Goal: Task Accomplishment & Management: Complete application form

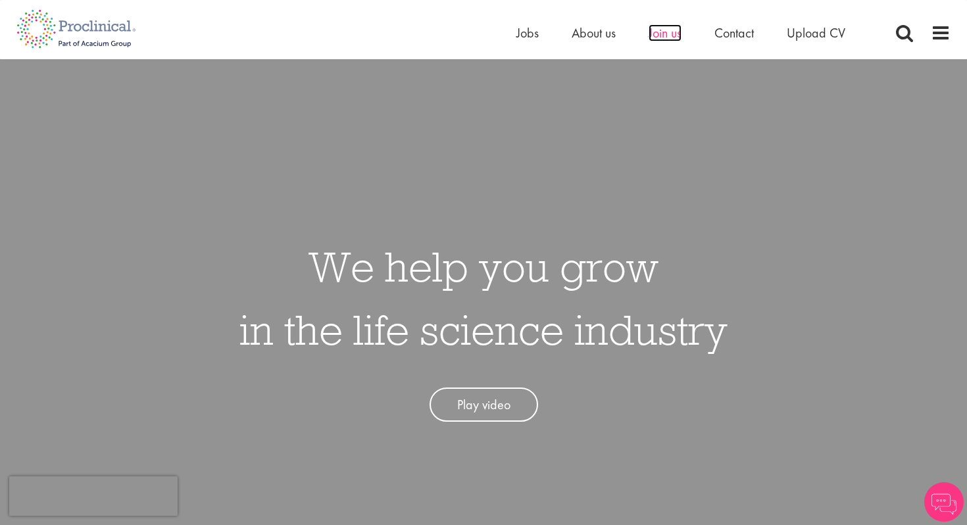
click at [672, 34] on span "Join us" at bounding box center [665, 32] width 33 height 17
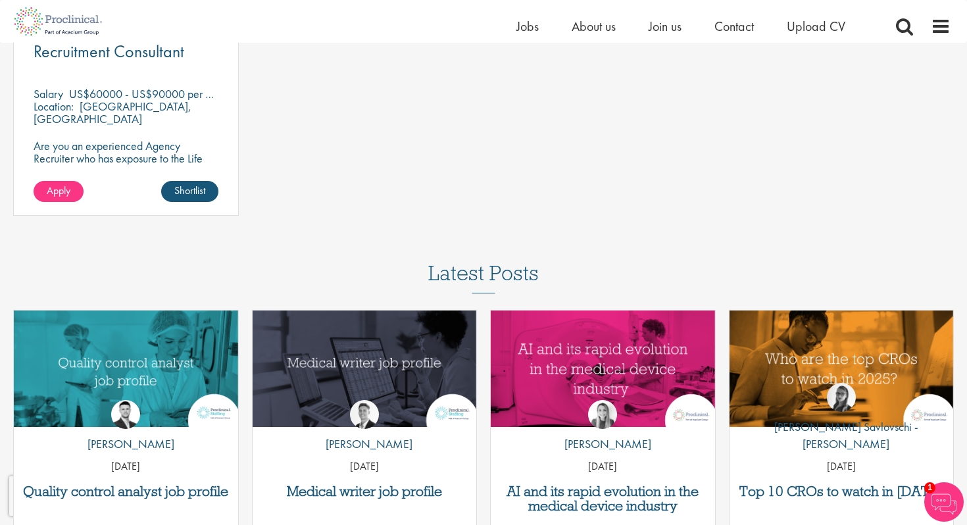
scroll to position [1985, 0]
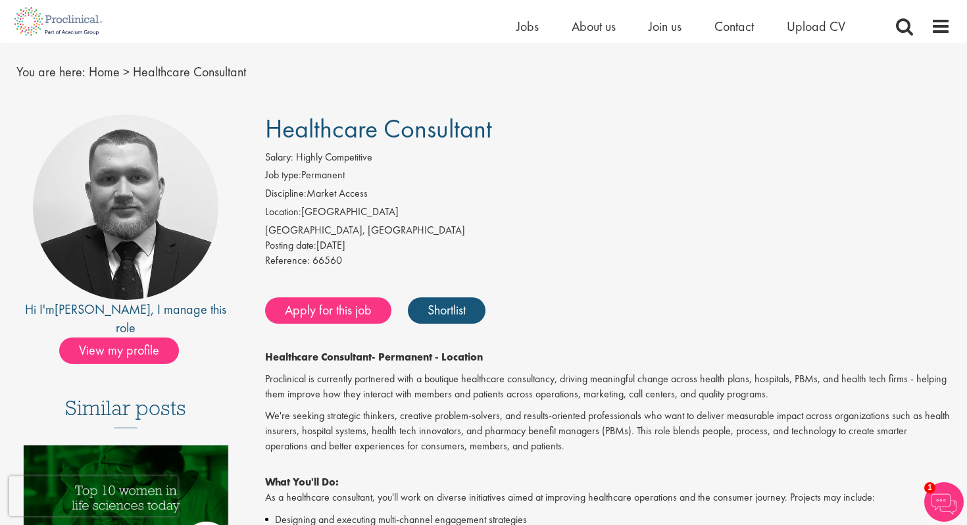
scroll to position [27, 0]
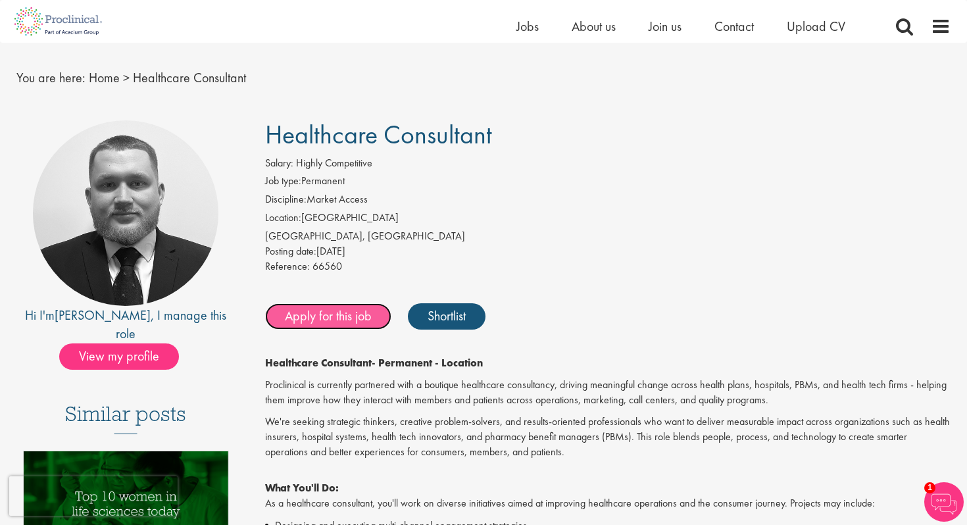
click at [324, 316] on link "Apply for this job" at bounding box center [328, 316] width 126 height 26
